Goal: Task Accomplishment & Management: Complete application form

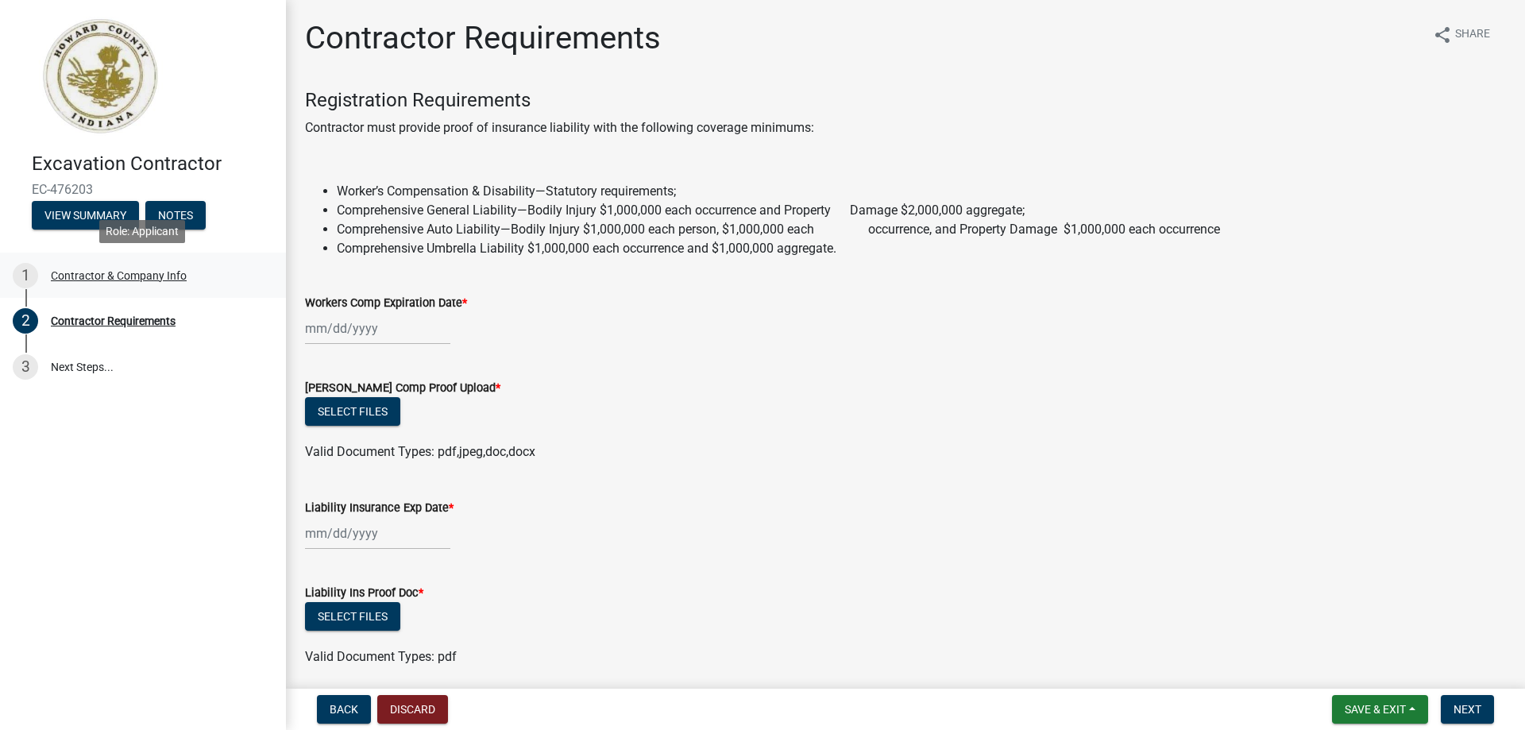
click at [101, 276] on div "Contractor & Company Info" at bounding box center [119, 275] width 136 height 11
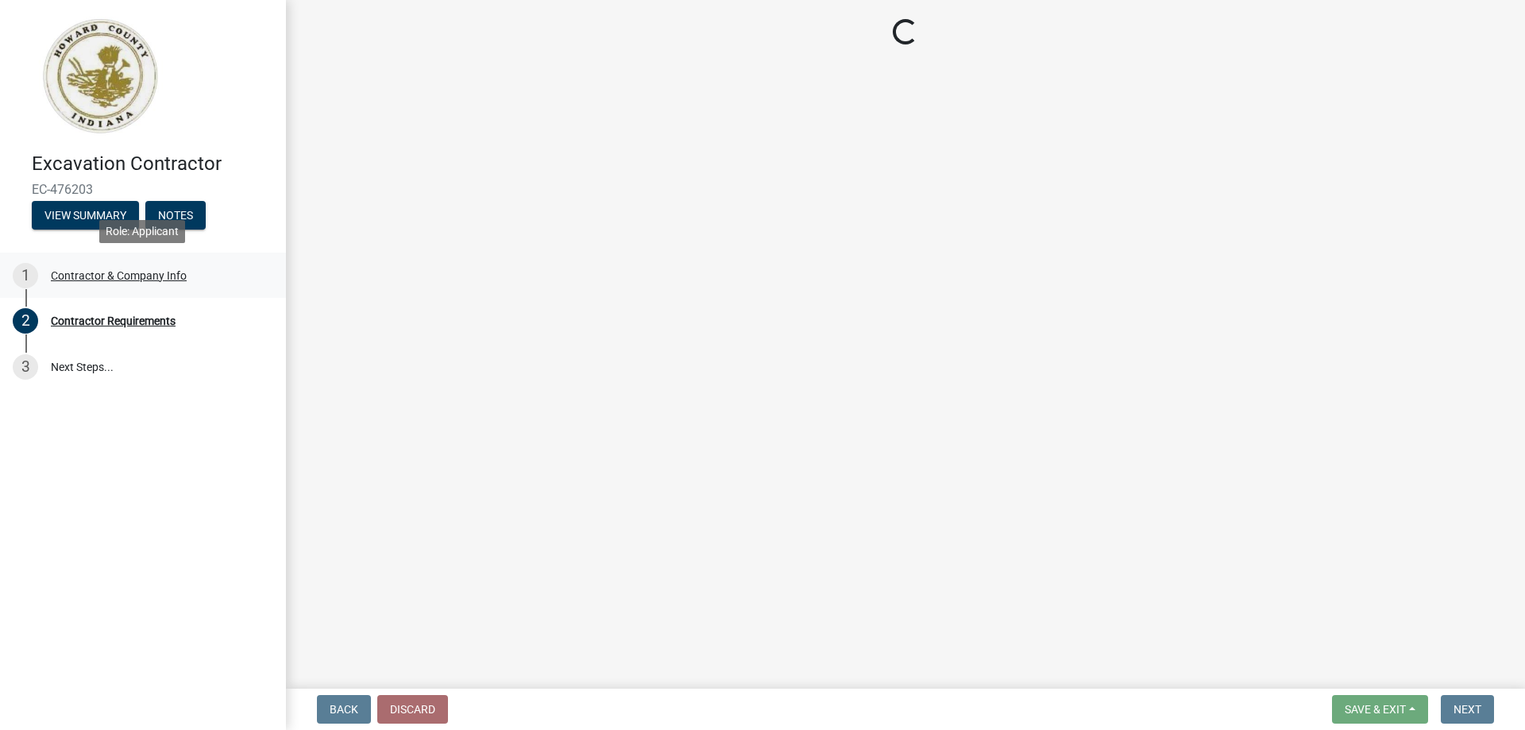
select select "IN"
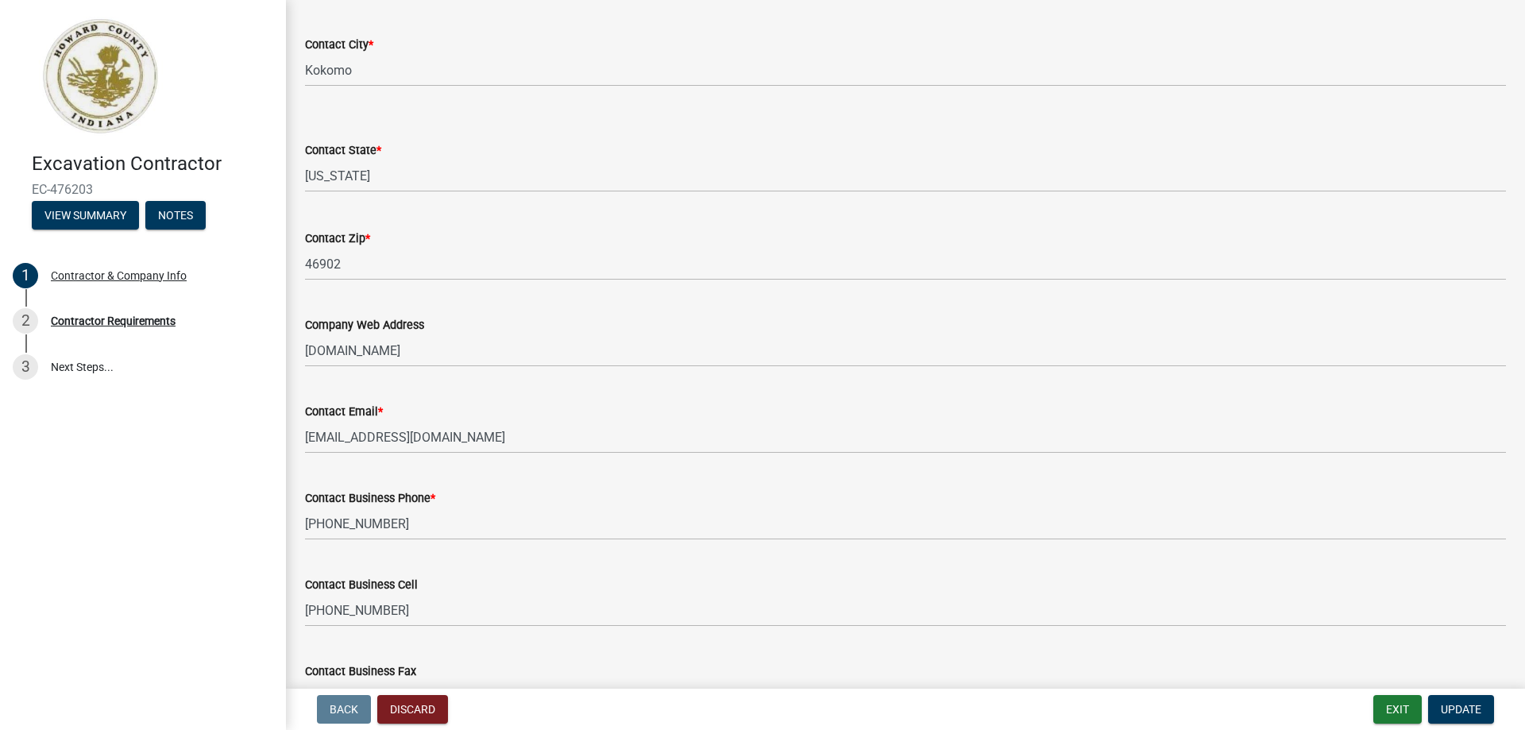
scroll to position [701, 0]
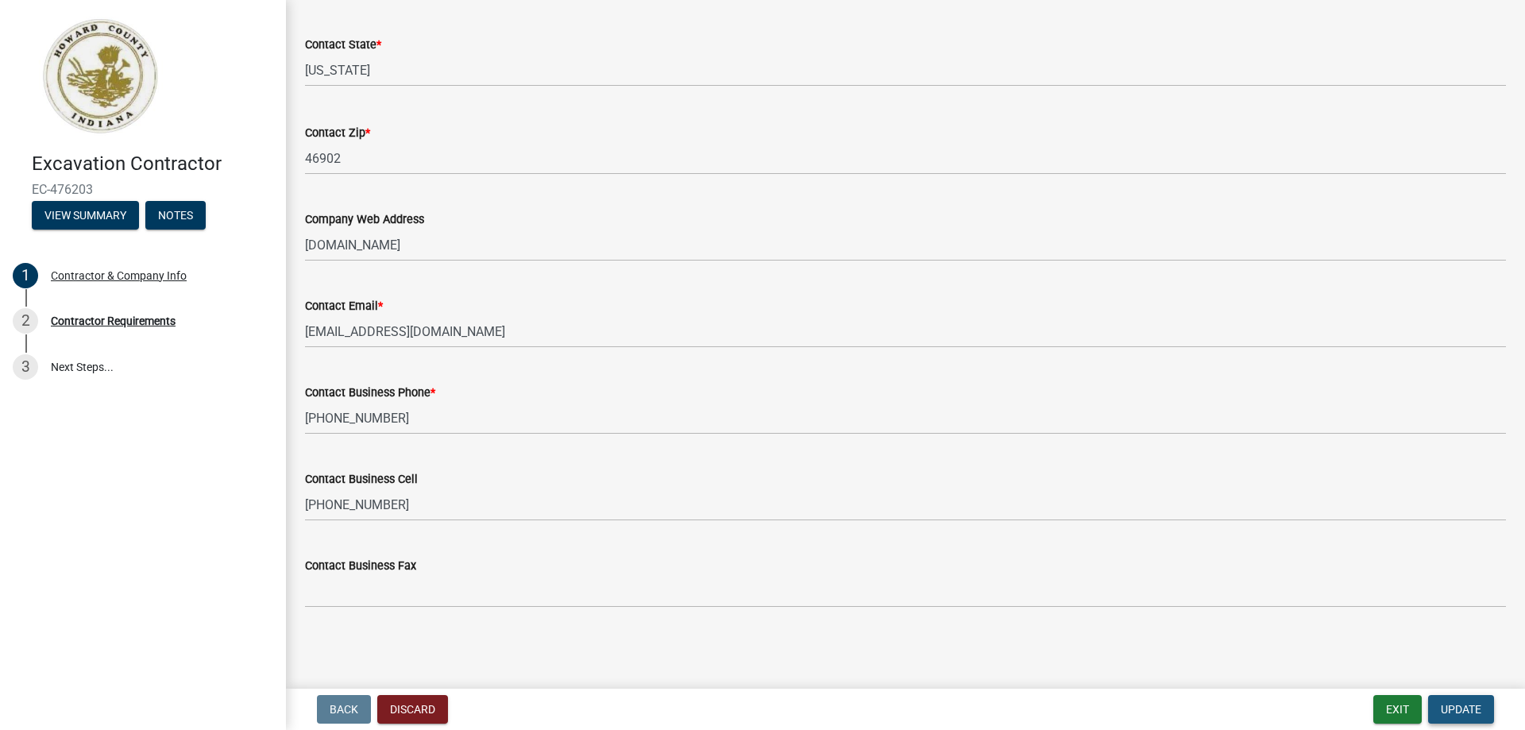
click at [1441, 711] on span "Update" at bounding box center [1461, 709] width 41 height 13
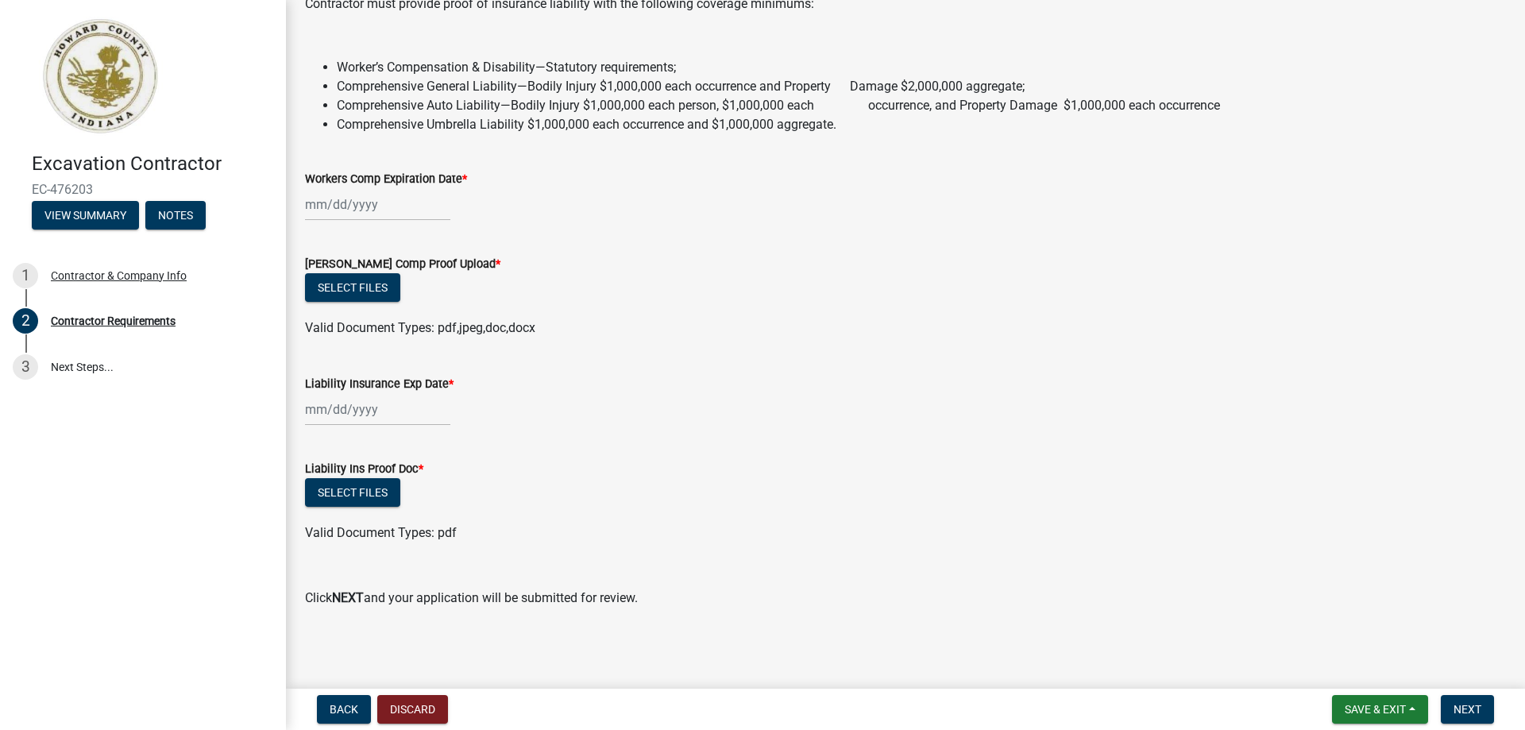
scroll to position [44, 0]
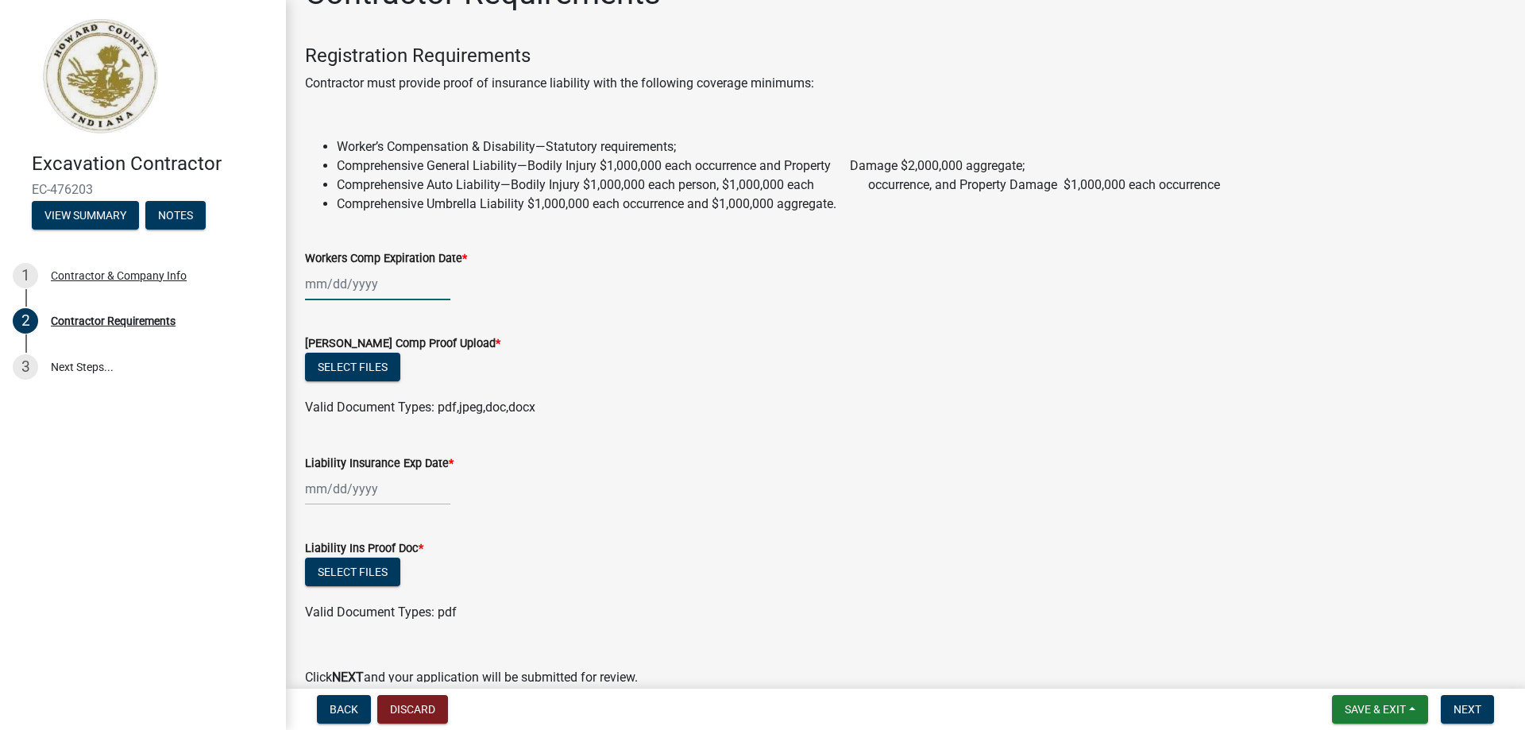
click at [357, 279] on div at bounding box center [377, 284] width 145 height 33
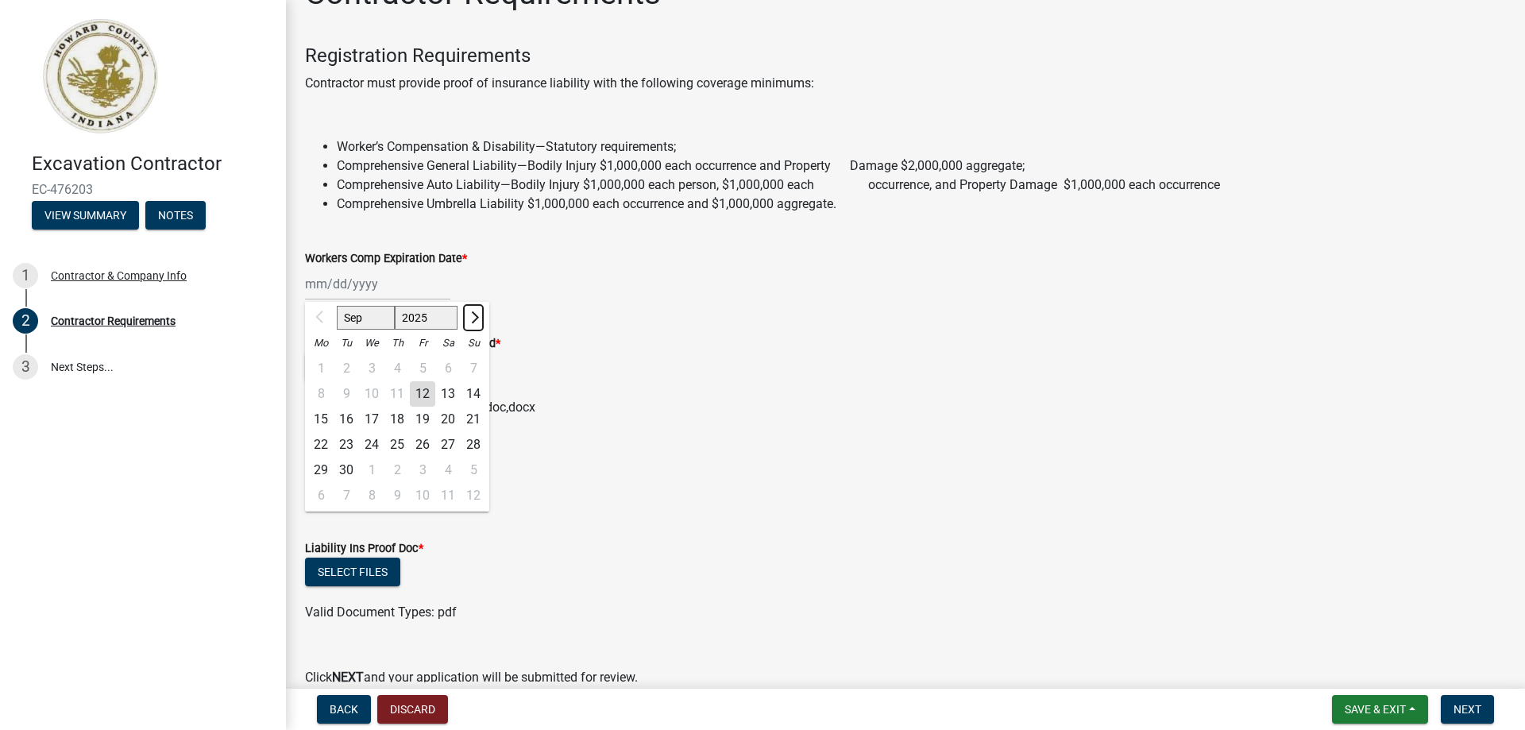
click at [474, 314] on span "Next month" at bounding box center [473, 317] width 12 height 12
select select "10"
click at [443, 322] on select "2025 2026 2027 2028 2029 2030 2031 2032 2033 2034 2035 2036 2037 2038 2039 2040…" at bounding box center [427, 318] width 64 height 24
select select "2026"
click at [395, 306] on select "2025 2026 2027 2028 2029 2030 2031 2032 2033 2034 2035 2036 2037 2038 2039 2040…" at bounding box center [427, 318] width 64 height 24
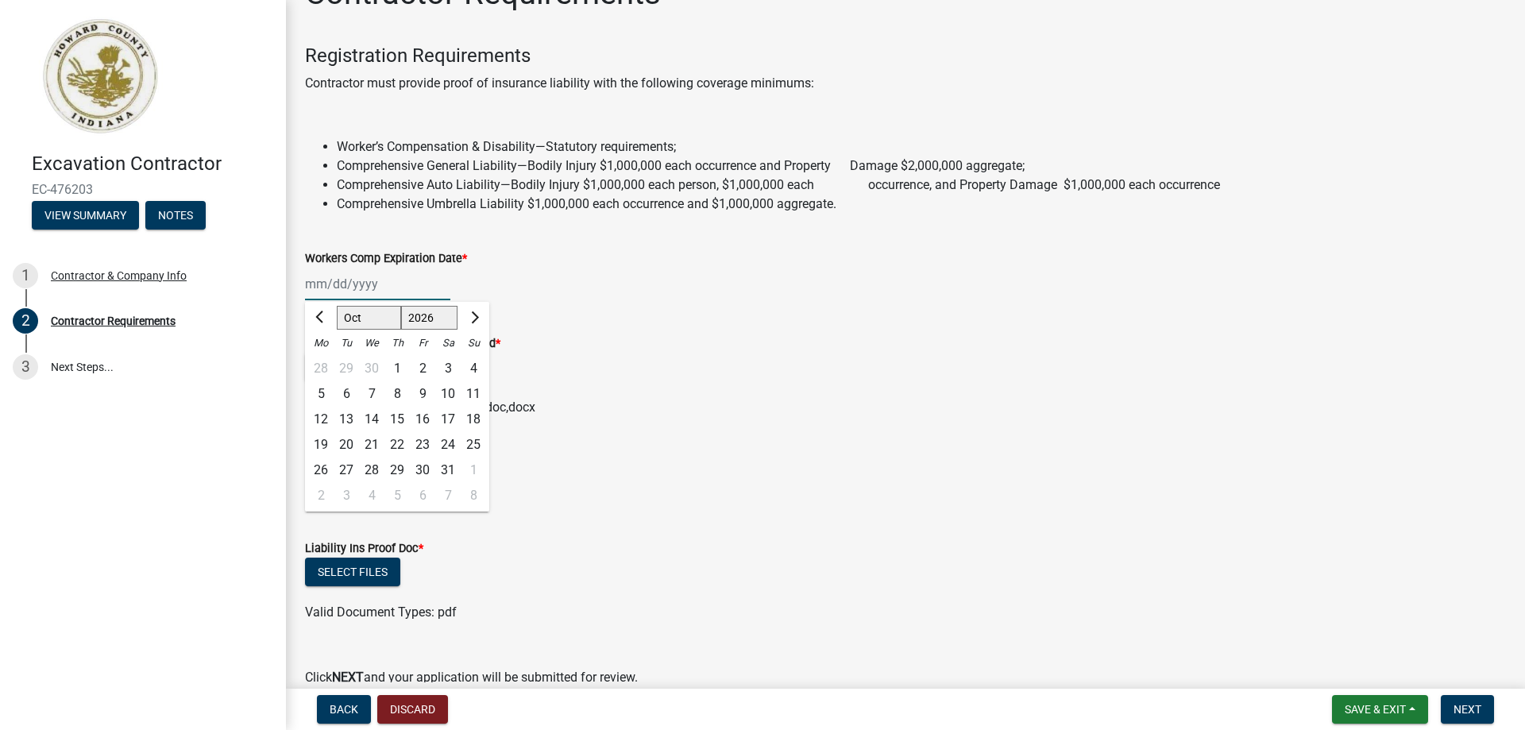
click at [399, 366] on div "1" at bounding box center [396, 368] width 25 height 25
type input "[DATE]"
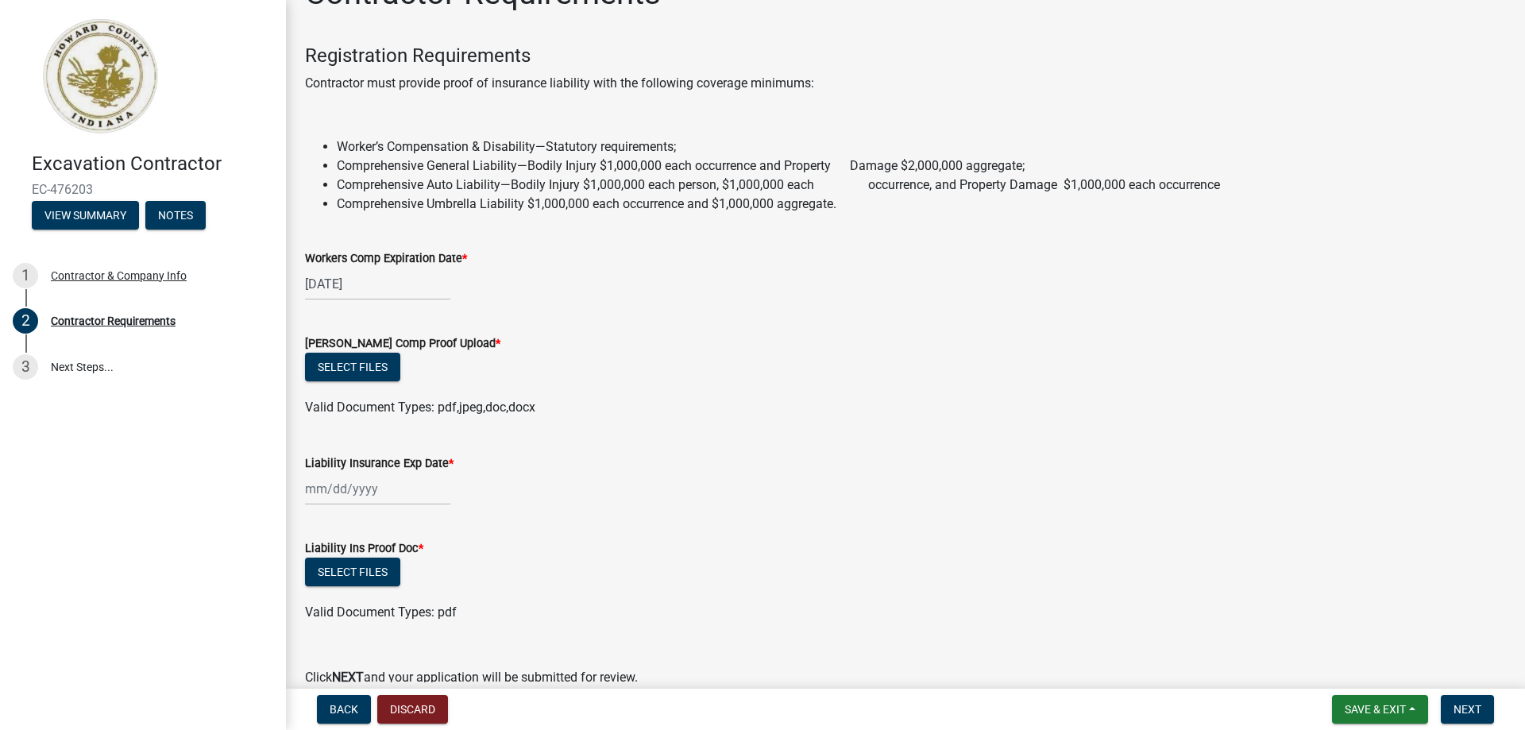
select select "10"
select select "2026"
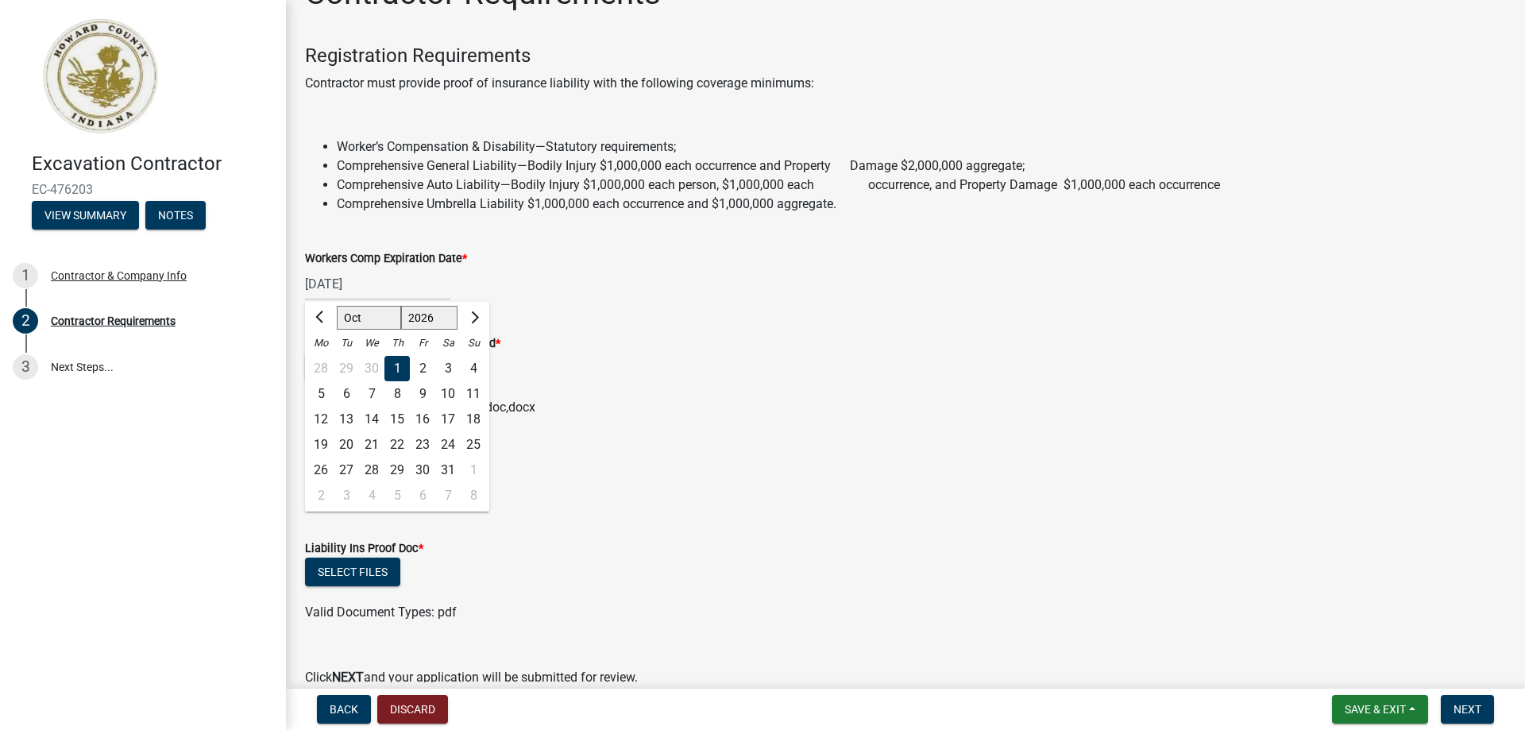
click at [379, 284] on div "[DATE] Jan Feb Mar Apr May Jun [DATE] Aug Sep Oct Nov [DATE] 2026 2027 2028 202…" at bounding box center [377, 284] width 145 height 33
click at [318, 314] on span "Previous month" at bounding box center [321, 317] width 12 height 12
select select "9"
click at [345, 364] on div "1" at bounding box center [346, 368] width 25 height 25
type input "[DATE]"
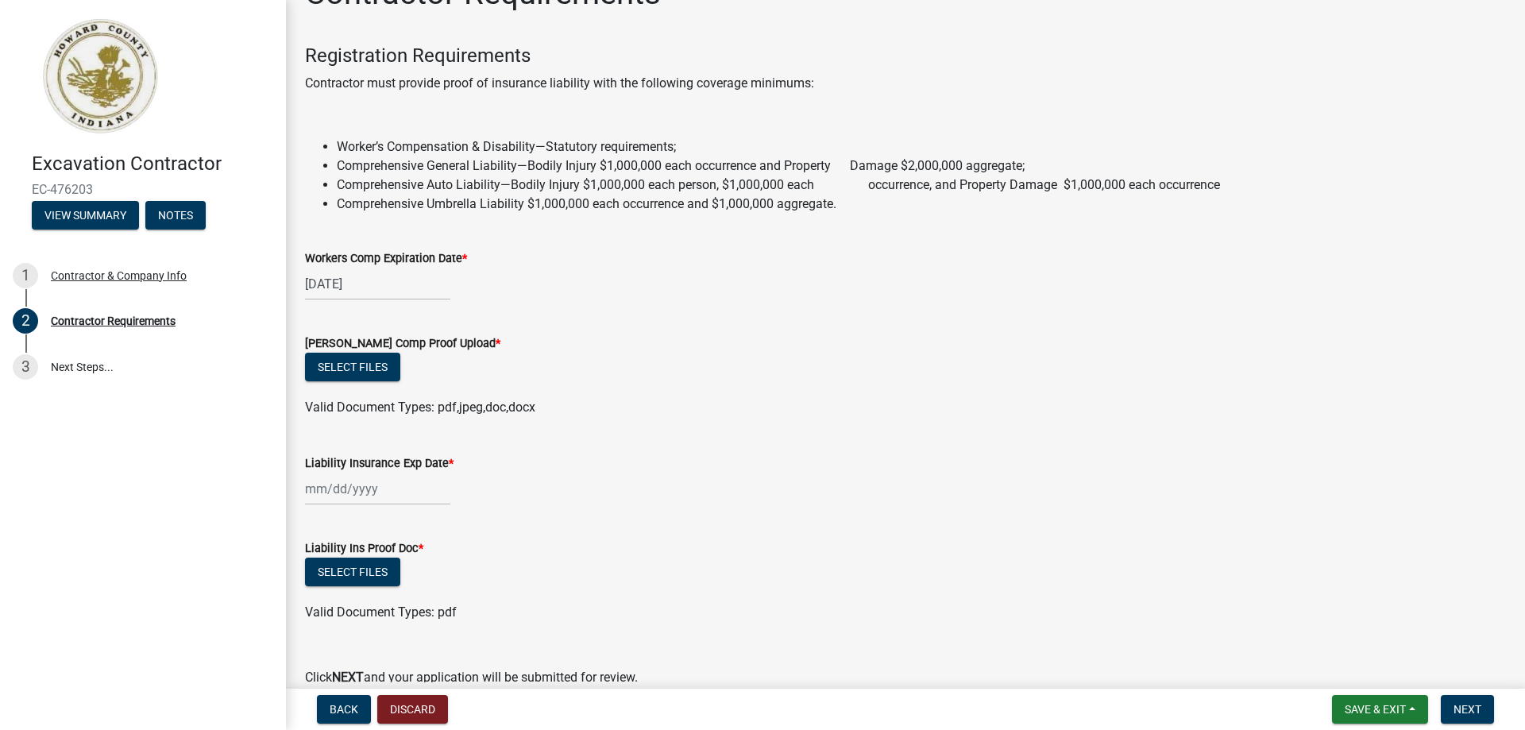
click at [484, 273] on div "[DATE]" at bounding box center [905, 284] width 1201 height 33
click at [373, 493] on div at bounding box center [377, 489] width 145 height 33
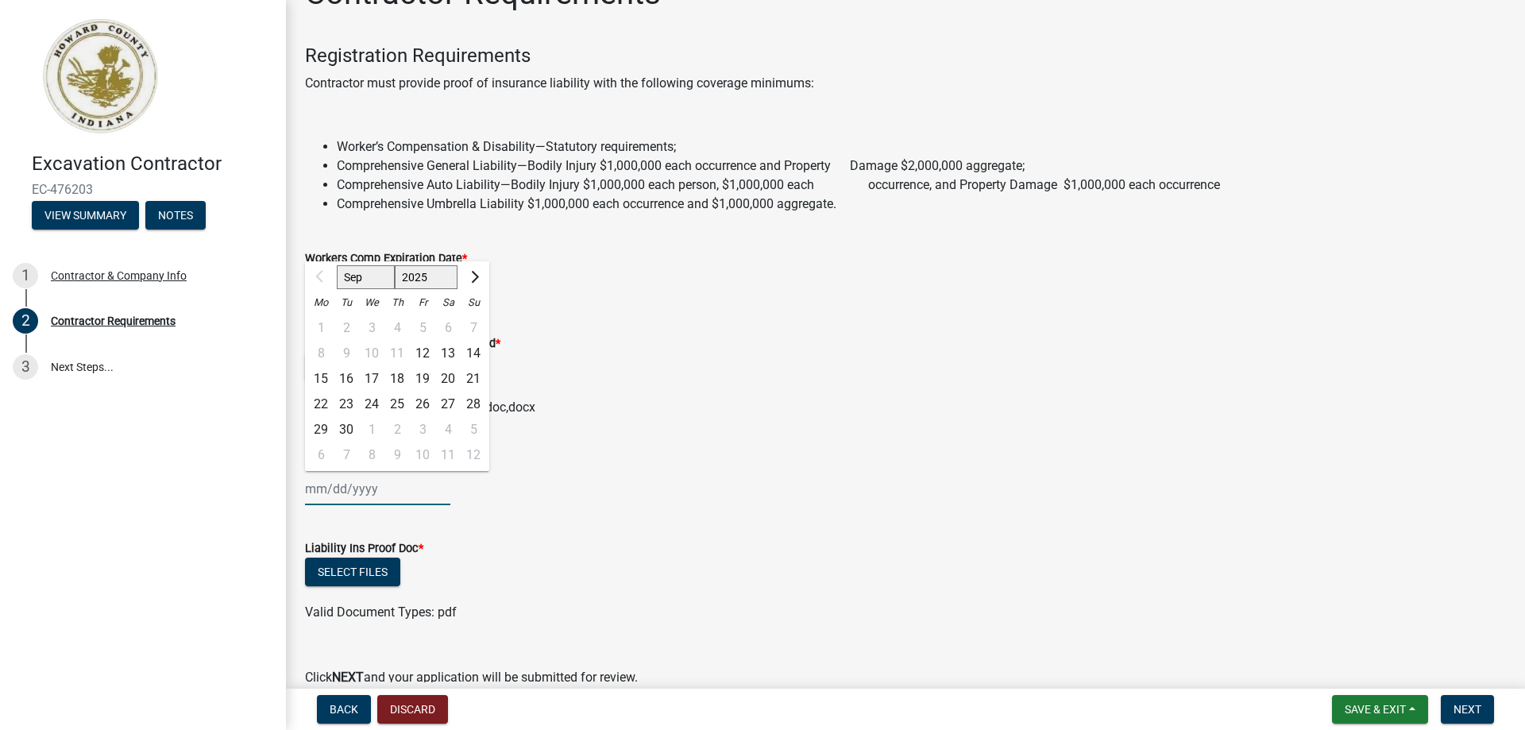
click at [436, 279] on select "2025 2026 2027 2028 2029 2030 2031 2032 2033 2034 2035 2036 2037 2038 2039 2040…" at bounding box center [427, 277] width 64 height 24
select select "2026"
click at [395, 265] on select "2025 2026 2027 2028 2029 2030 2031 2032 2033 2034 2035 2036 2037 2038 2039 2040…" at bounding box center [427, 277] width 64 height 24
click at [480, 376] on div "20" at bounding box center [473, 378] width 25 height 25
type input "[DATE]"
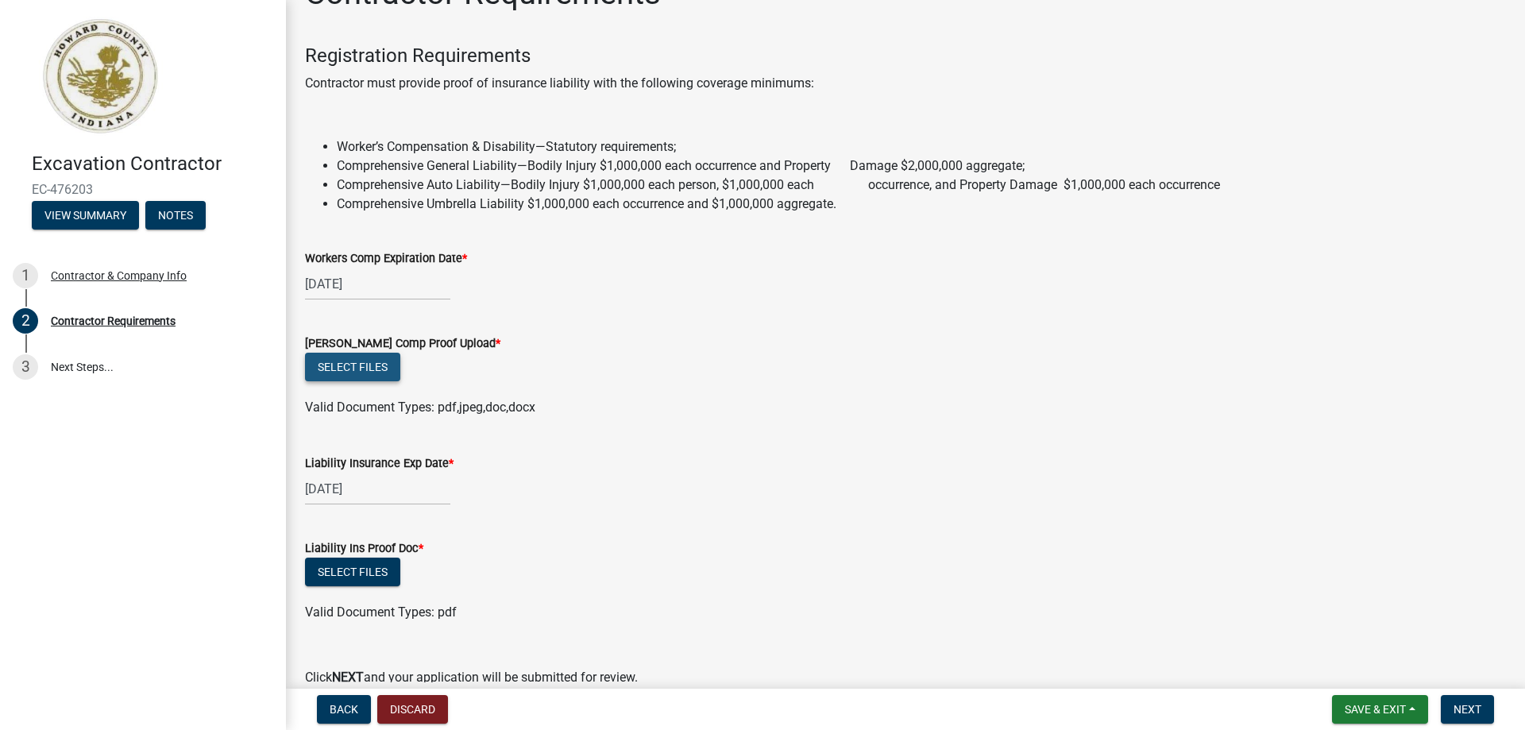
click at [361, 365] on button "Select files" at bounding box center [352, 367] width 95 height 29
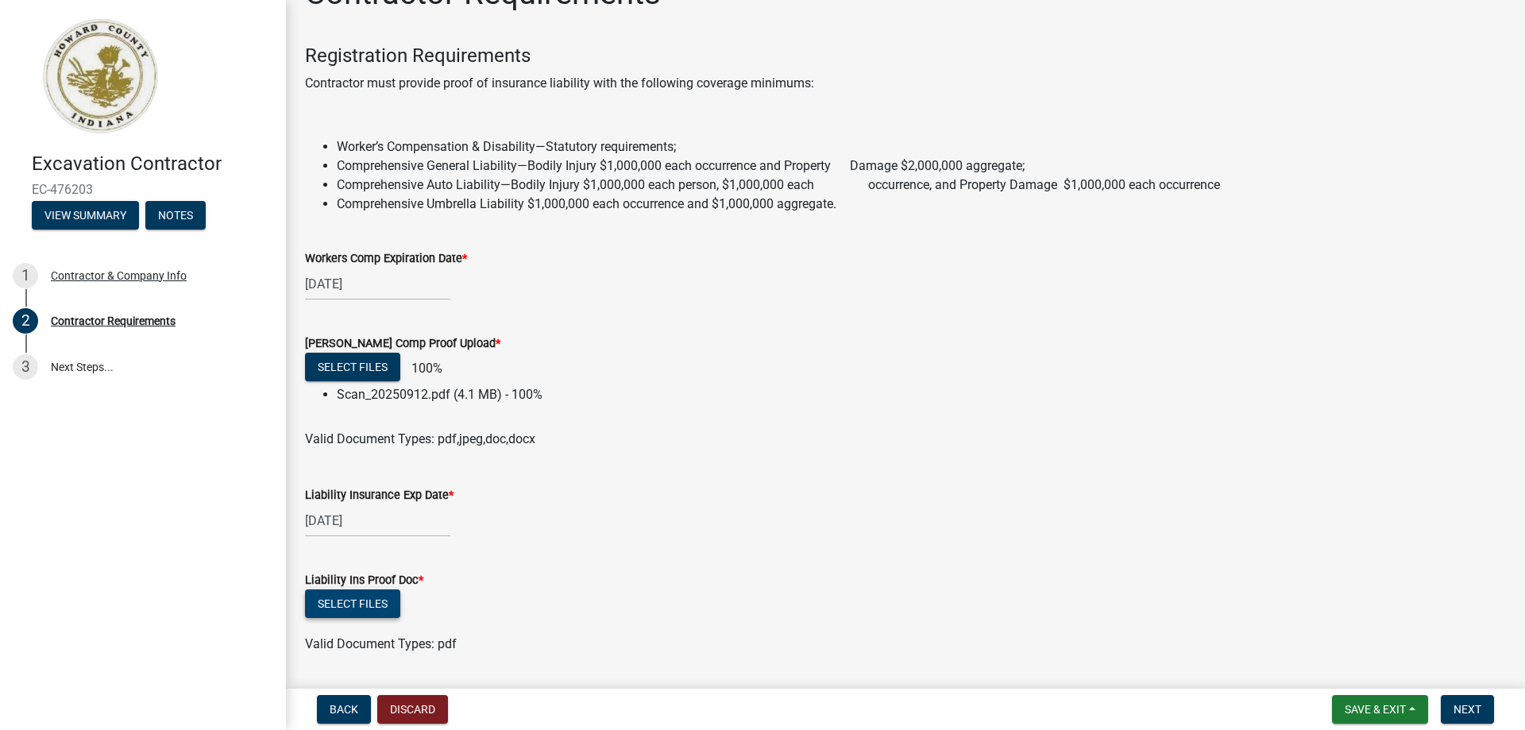
click at [368, 599] on button "Select files" at bounding box center [352, 603] width 95 height 29
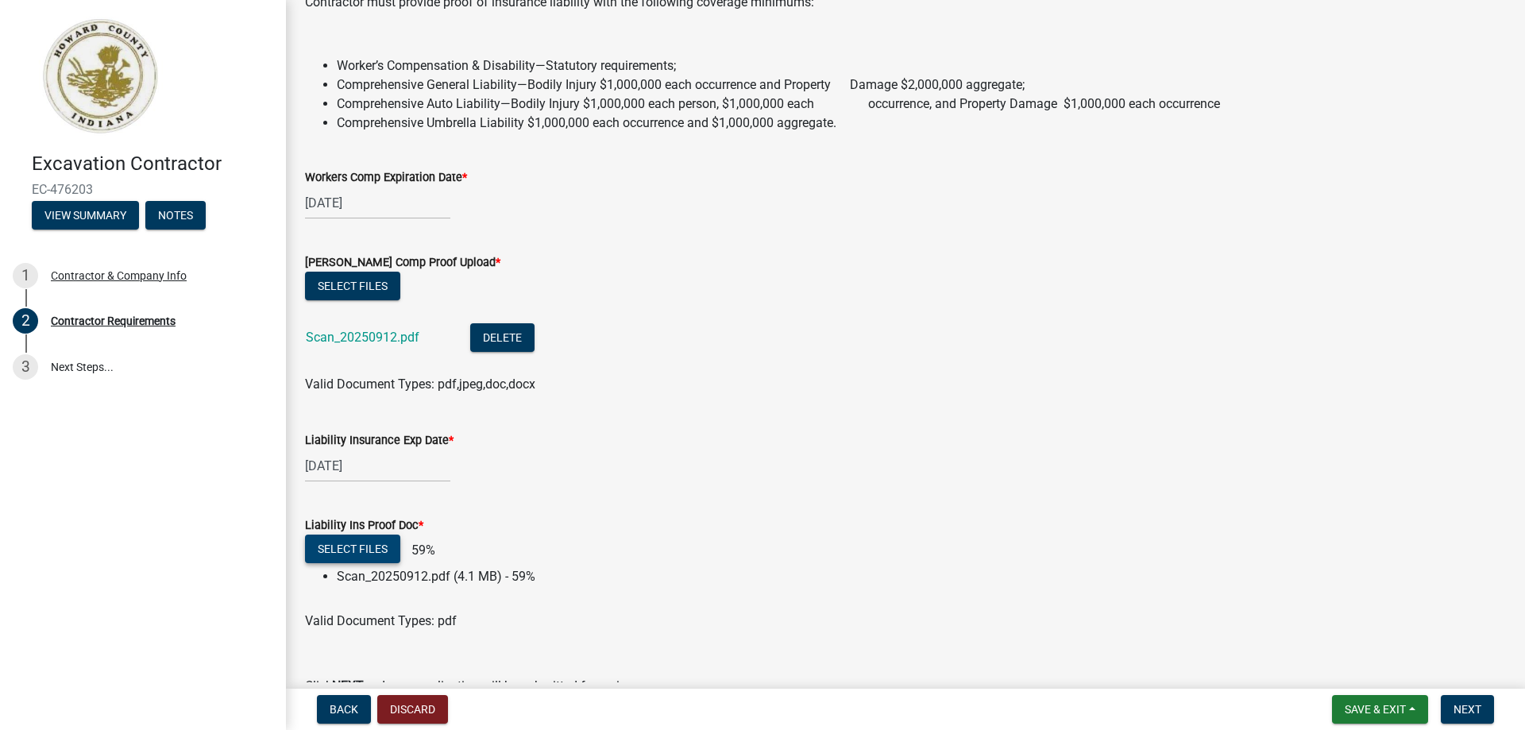
scroll to position [214, 0]
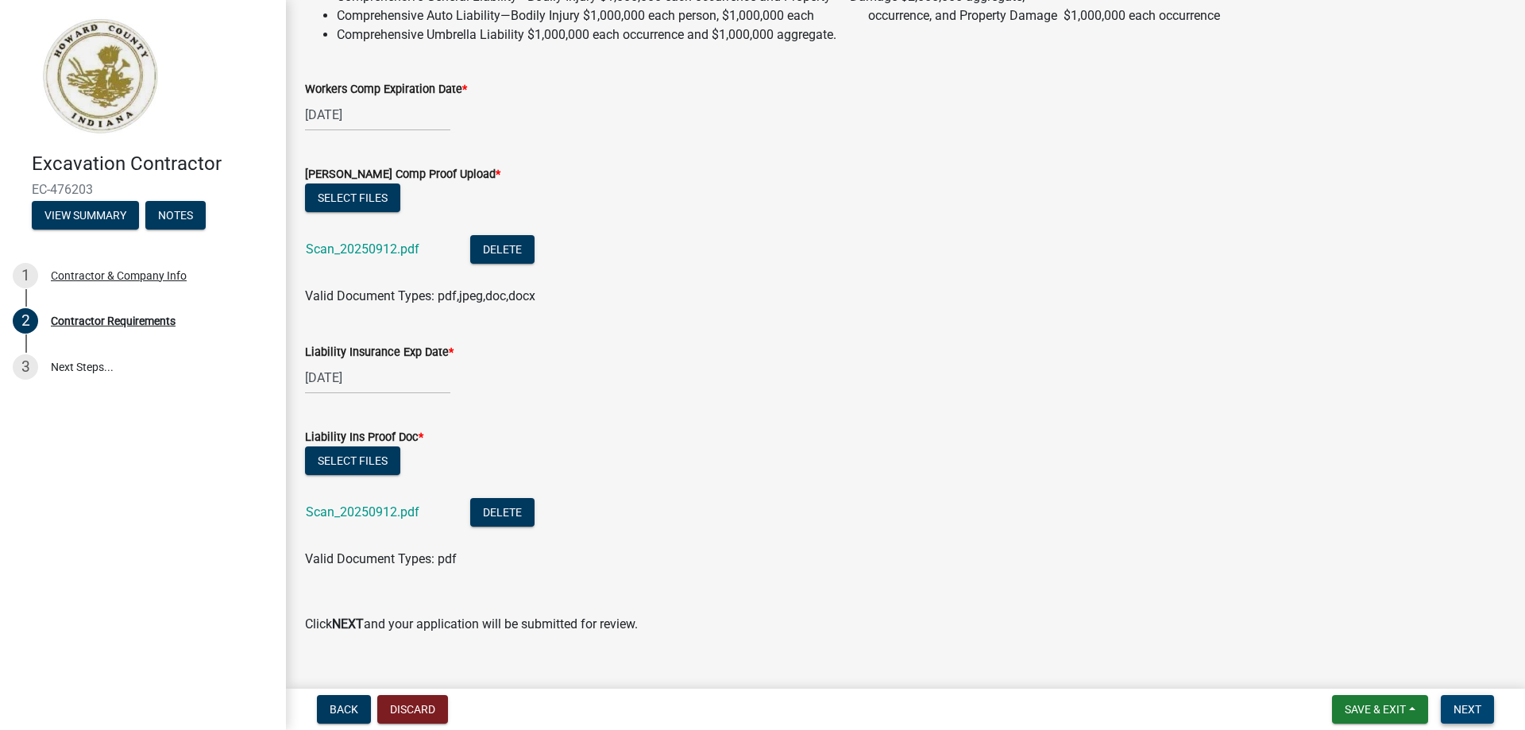
click at [1466, 708] on span "Next" at bounding box center [1467, 709] width 28 height 13
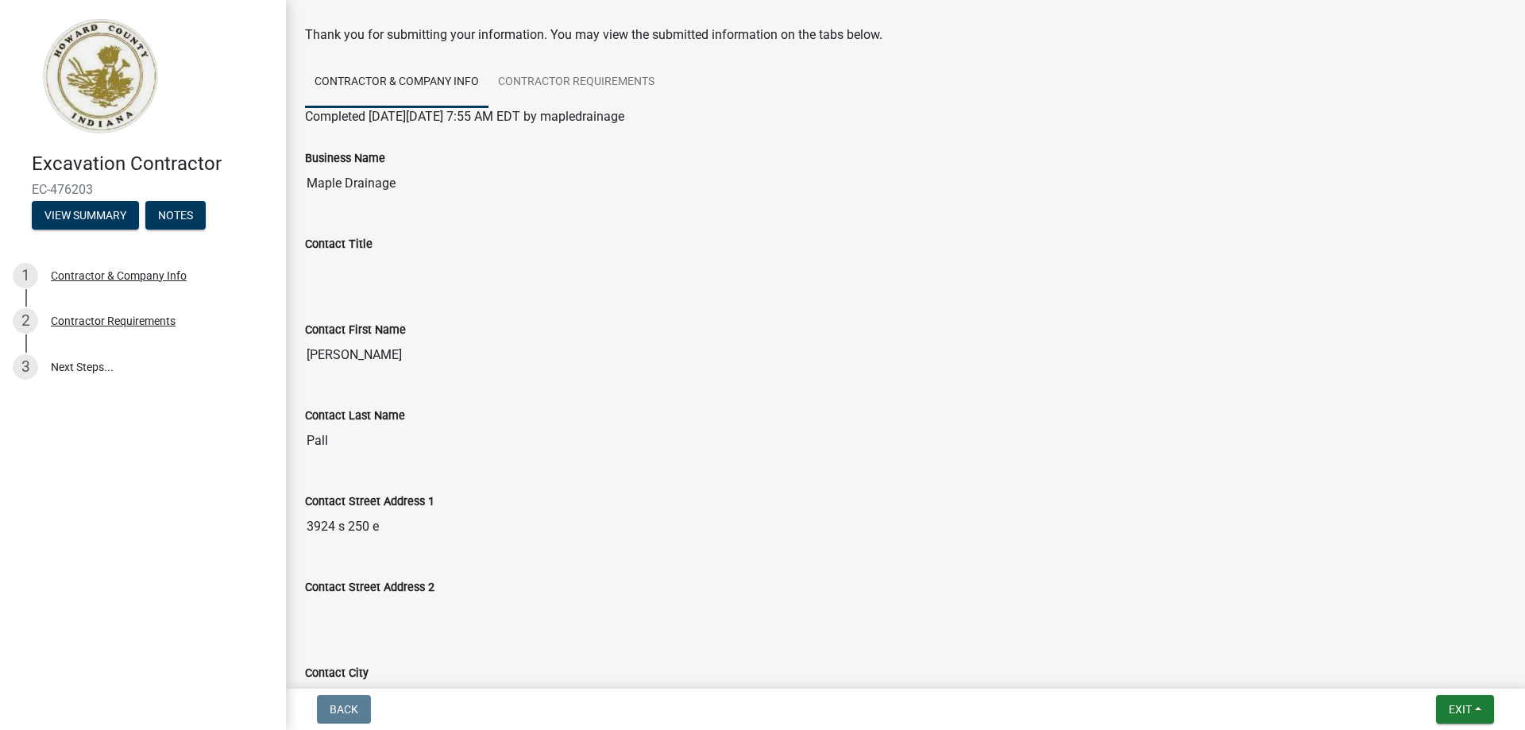
scroll to position [0, 0]
